Goal: Find specific page/section

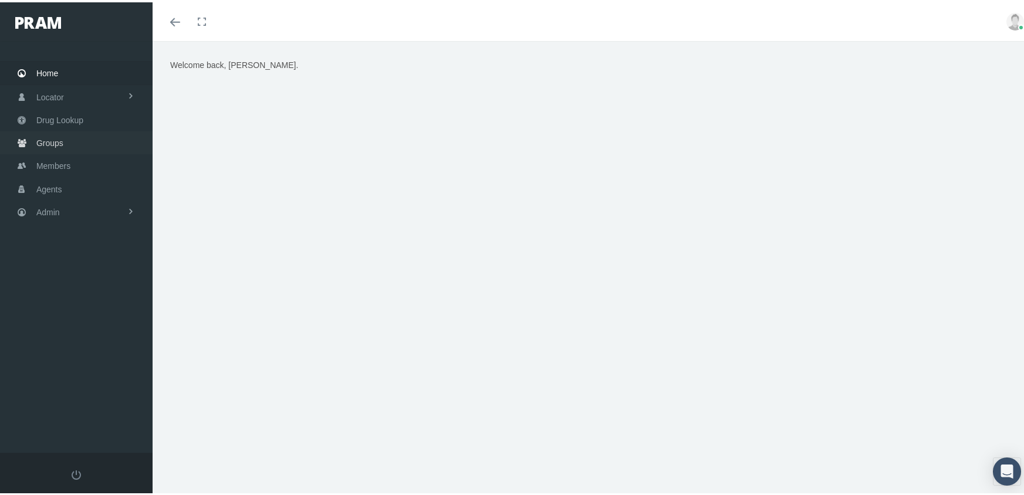
click at [51, 135] on span "Groups" at bounding box center [49, 141] width 27 height 22
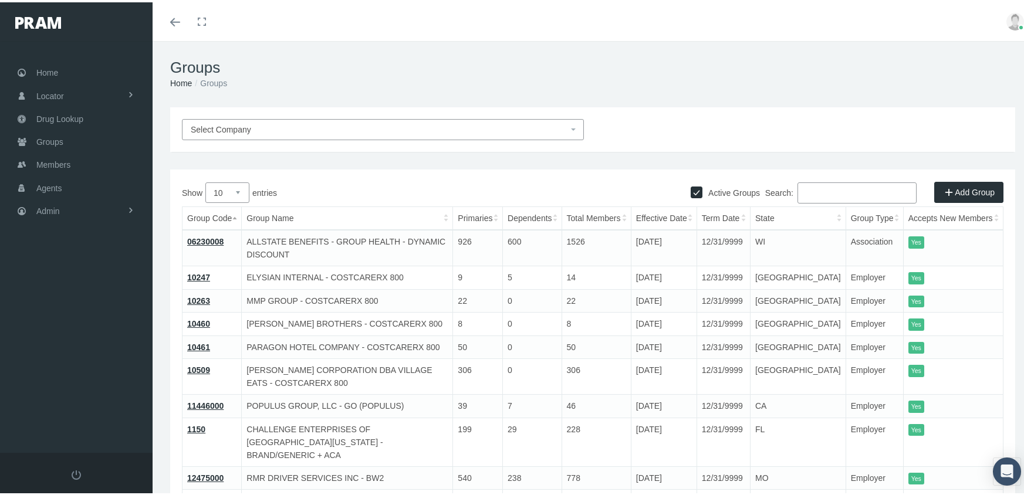
click at [842, 186] on input "Search:" at bounding box center [856, 190] width 119 height 21
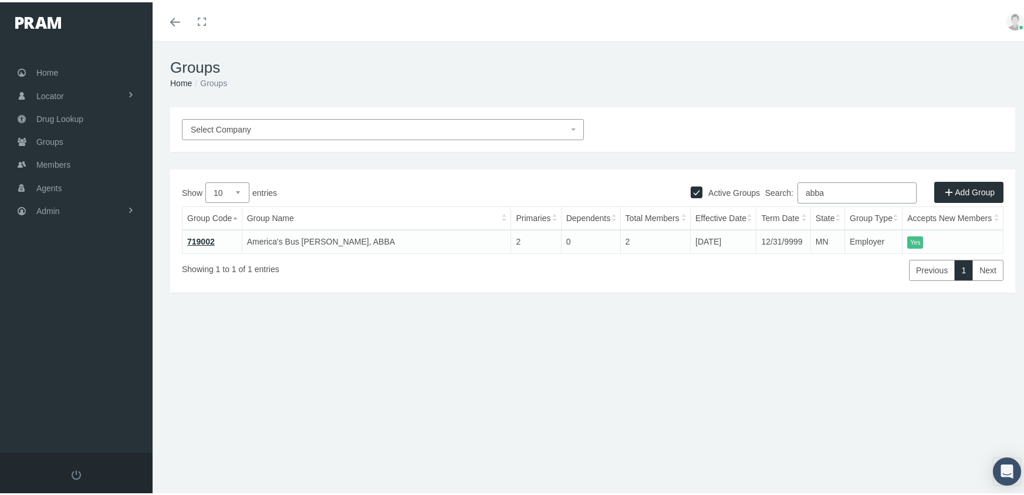
type input "abba"
click at [192, 238] on link "719002" at bounding box center [201, 239] width 28 height 9
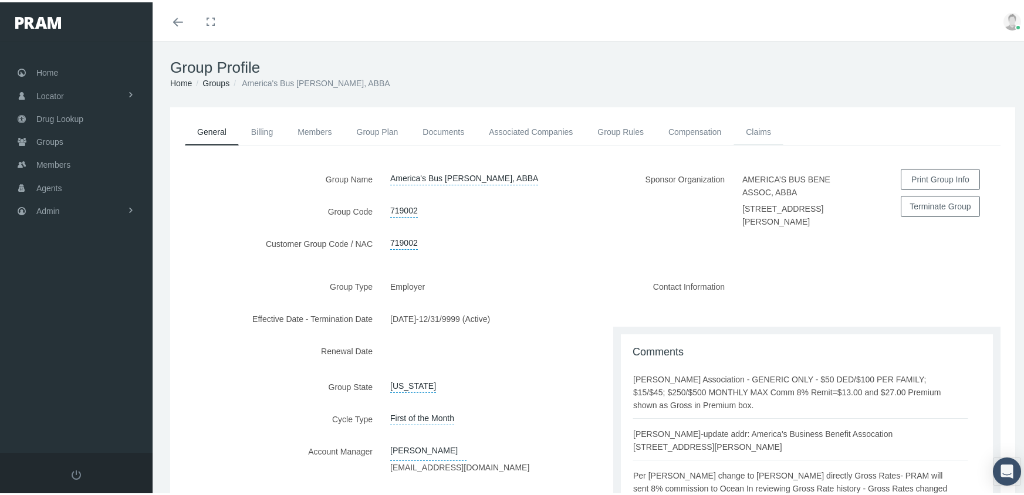
click at [749, 128] on link "Claims" at bounding box center [758, 130] width 50 height 26
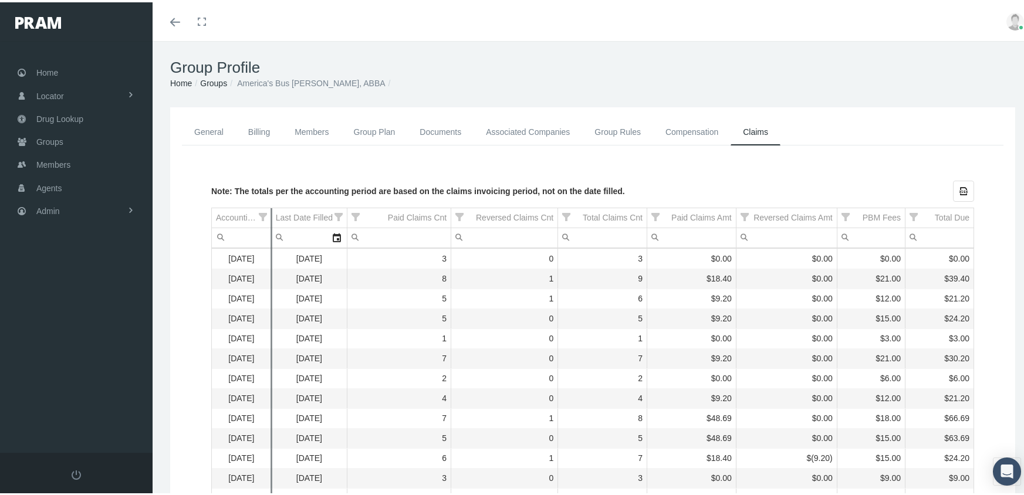
drag, startPoint x: 239, startPoint y: 209, endPoint x: 270, endPoint y: 206, distance: 30.6
click at [370, 127] on link "Group Plan" at bounding box center [374, 130] width 66 height 26
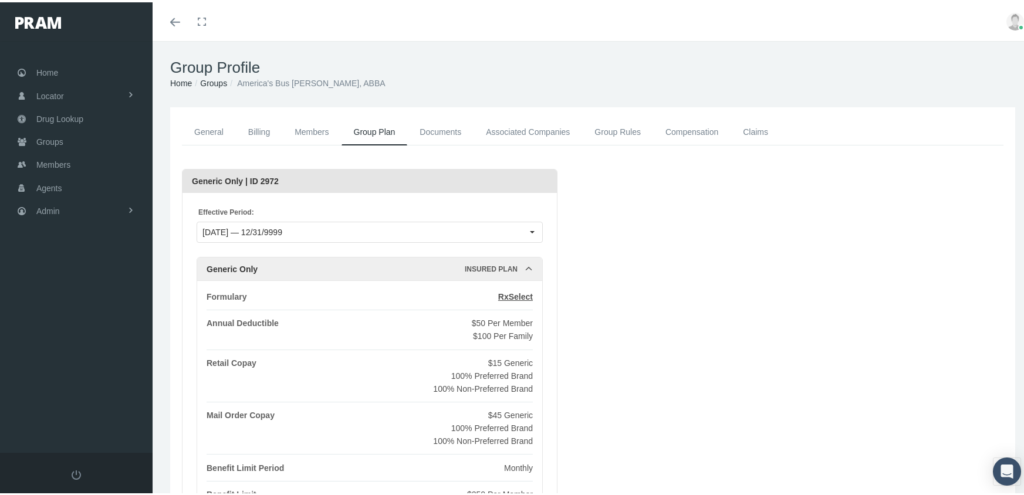
click at [693, 126] on link "Compensation" at bounding box center [691, 130] width 77 height 26
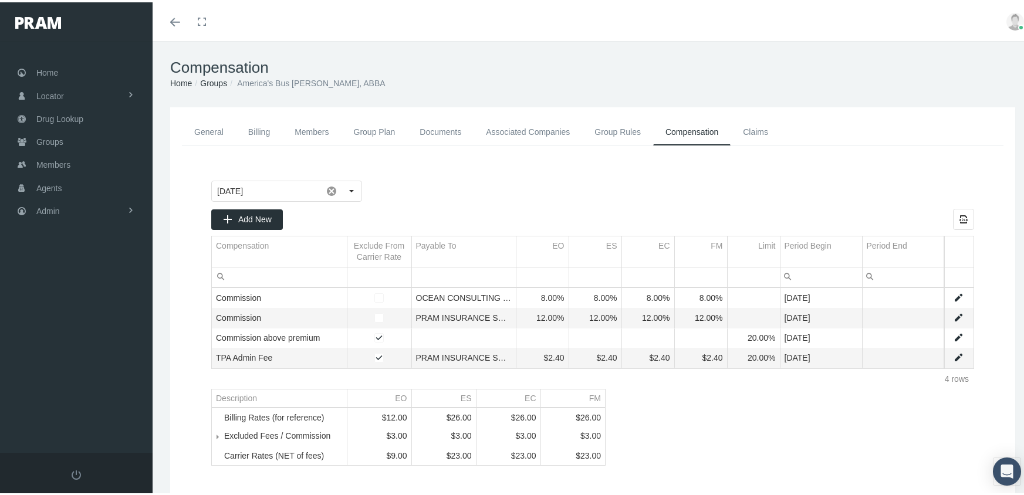
click at [758, 126] on link "Claims" at bounding box center [755, 130] width 50 height 26
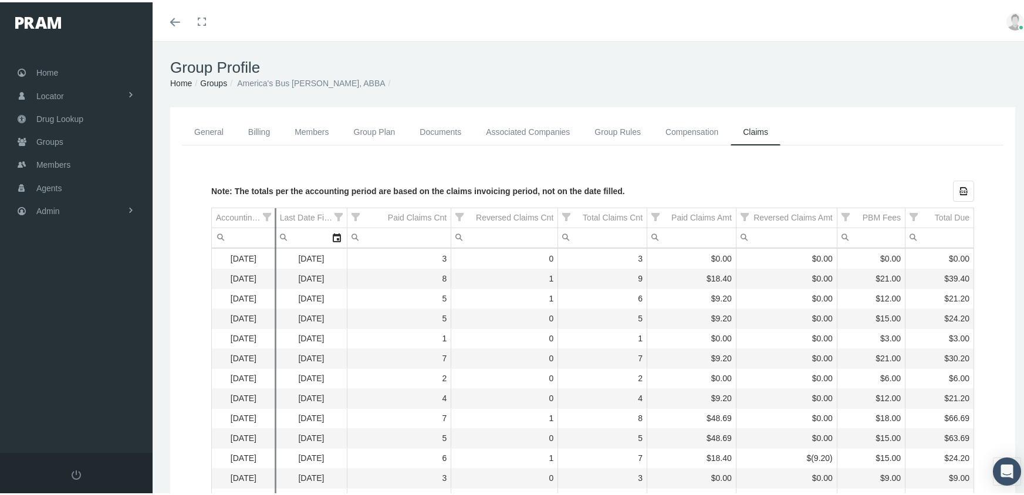
drag, startPoint x: 240, startPoint y: 209, endPoint x: 275, endPoint y: 208, distance: 34.6
